Goal: Task Accomplishment & Management: Manage account settings

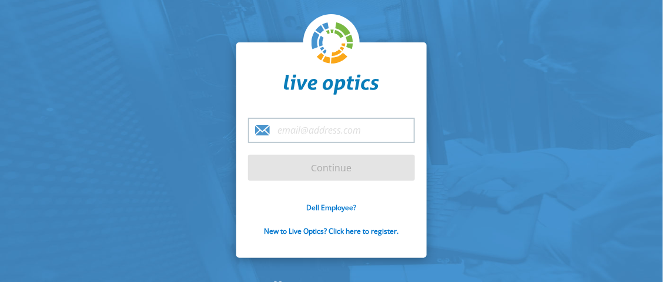
type input "[PERSON_NAME][EMAIL_ADDRESS][DOMAIN_NAME]"
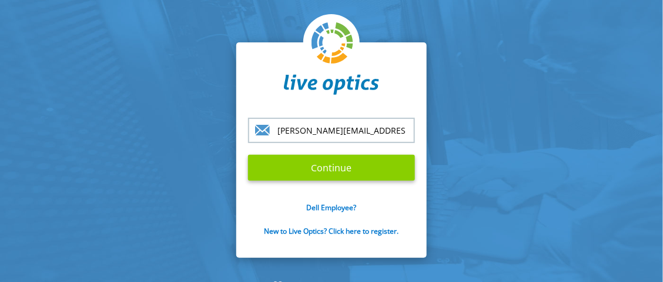
click at [327, 160] on input "Continue" at bounding box center [331, 168] width 167 height 26
click at [326, 165] on input "Continue" at bounding box center [331, 168] width 167 height 26
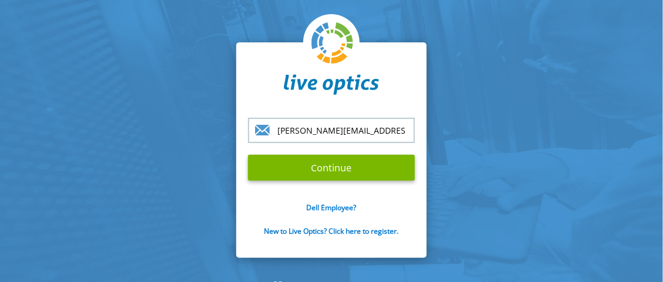
click at [387, 134] on input "[PERSON_NAME][EMAIL_ADDRESS][DOMAIN_NAME]" at bounding box center [331, 130] width 167 height 25
click at [248, 155] on input "Continue" at bounding box center [331, 168] width 167 height 26
click at [296, 205] on p "Dell Employee?" at bounding box center [331, 207] width 167 height 10
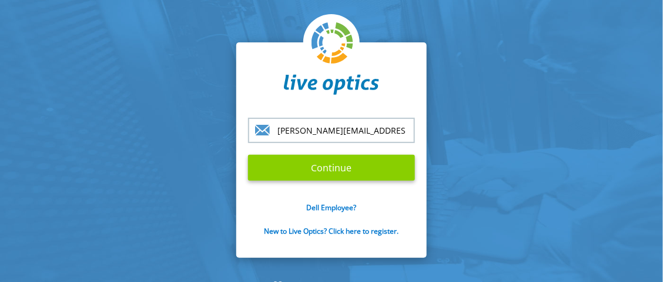
click at [307, 171] on input "Continue" at bounding box center [331, 168] width 167 height 26
click at [385, 168] on input "Continue" at bounding box center [331, 168] width 167 height 26
click at [292, 166] on input "Continue" at bounding box center [331, 168] width 167 height 26
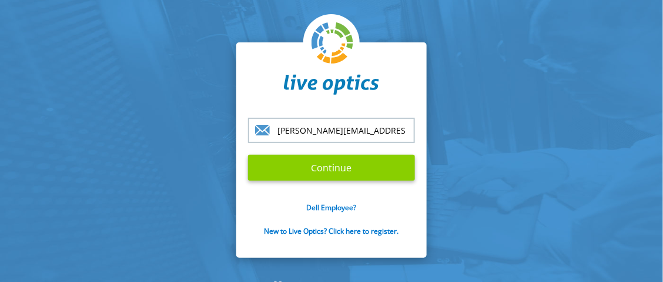
click at [292, 166] on input "Continue" at bounding box center [331, 168] width 167 height 26
drag, startPoint x: 292, startPoint y: 166, endPoint x: 351, endPoint y: 169, distance: 59.4
click at [351, 169] on input "Continue" at bounding box center [331, 168] width 167 height 26
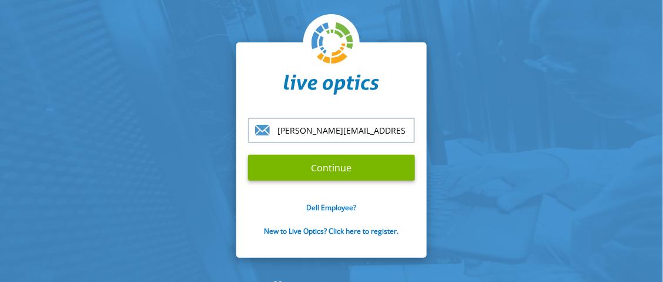
drag, startPoint x: 351, startPoint y: 169, endPoint x: 334, endPoint y: -26, distance: 195.8
click at [334, 0] on html "william.puddu@jicaza.com Continue Dell Employee? New to Live Optics? Click here…" at bounding box center [331, 141] width 663 height 282
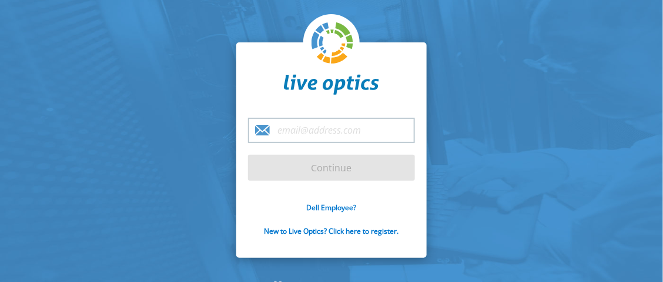
type input "[PERSON_NAME][EMAIL_ADDRESS][DOMAIN_NAME]"
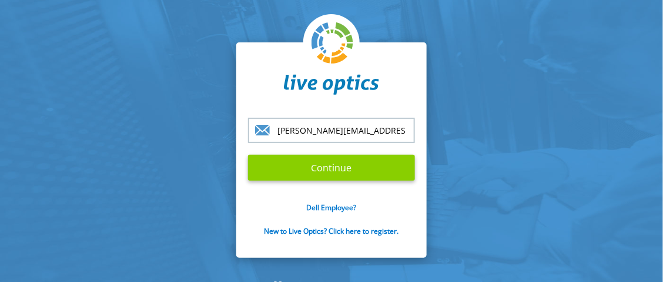
click at [333, 168] on input "Continue" at bounding box center [331, 168] width 167 height 26
click at [248, 155] on input "Continue" at bounding box center [331, 168] width 167 height 26
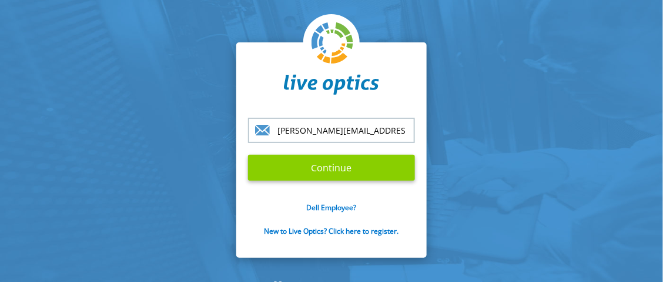
click at [248, 155] on input "Continue" at bounding box center [331, 168] width 167 height 26
